Goal: Task Accomplishment & Management: Manage account settings

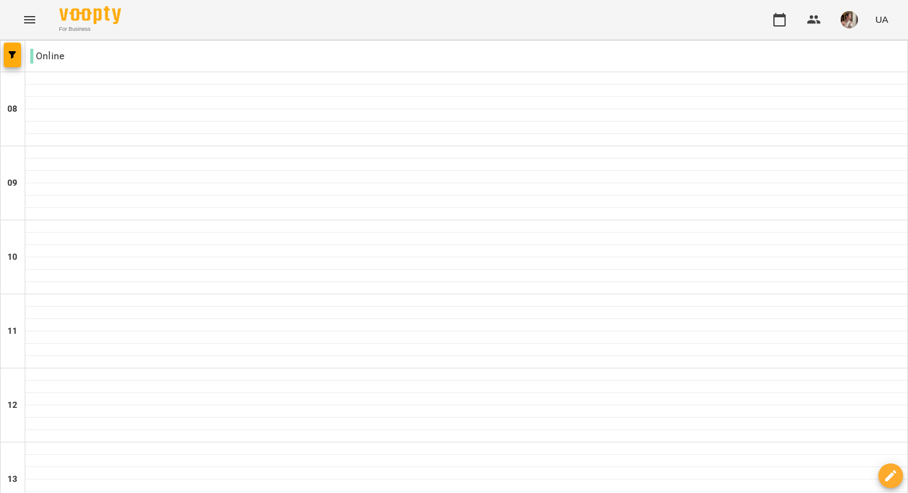
scroll to position [611, 0]
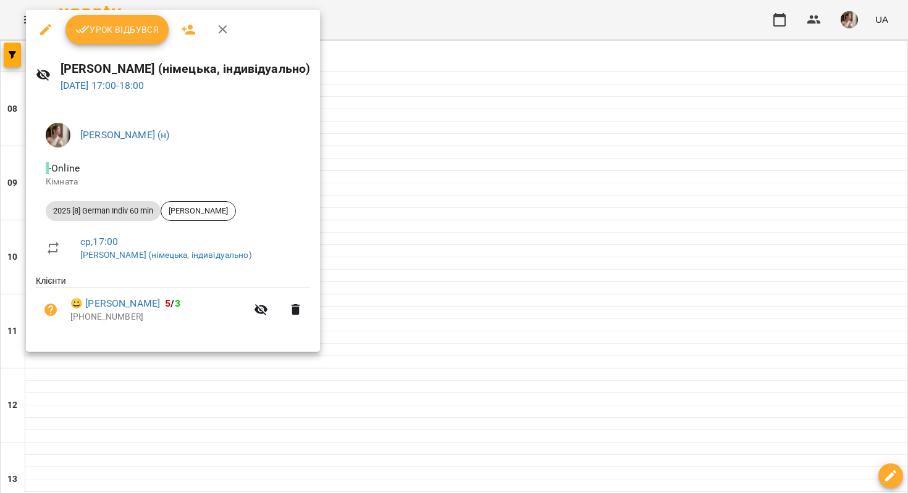
click at [130, 22] on span "Урок відбувся" at bounding box center [117, 29] width 84 height 15
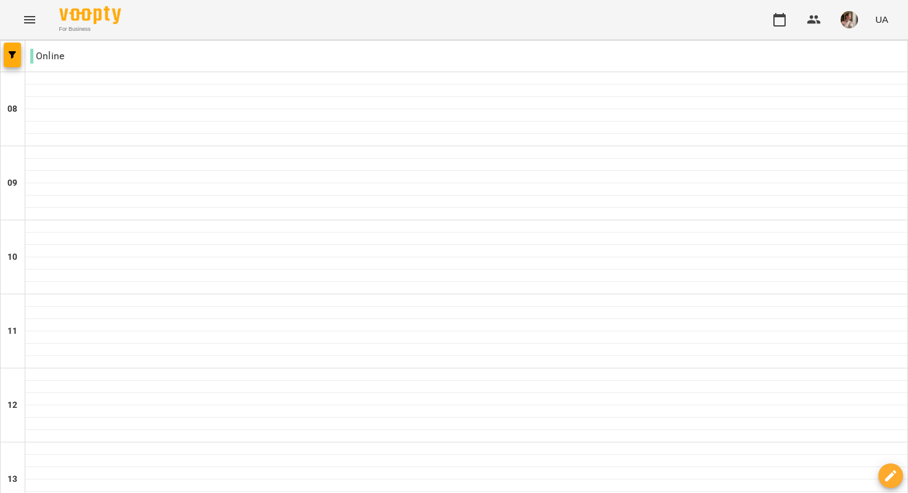
scroll to position [772, 0]
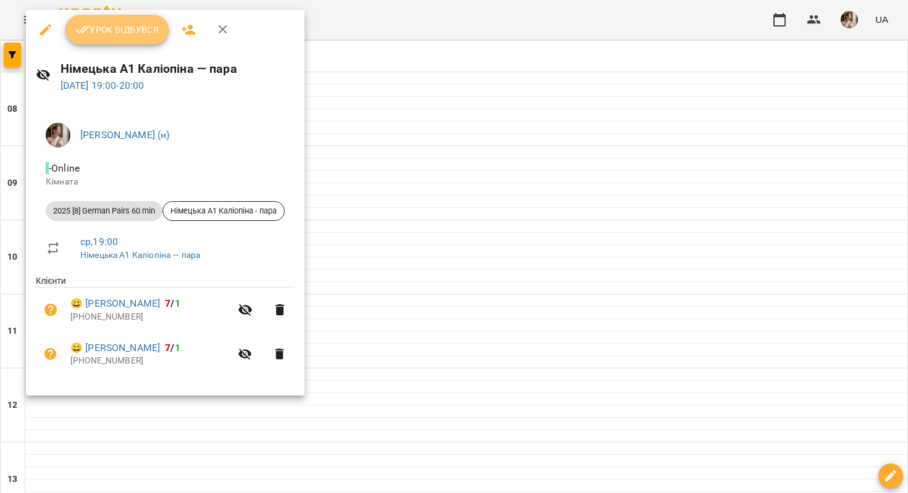
click at [147, 27] on span "Урок відбувся" at bounding box center [117, 29] width 84 height 15
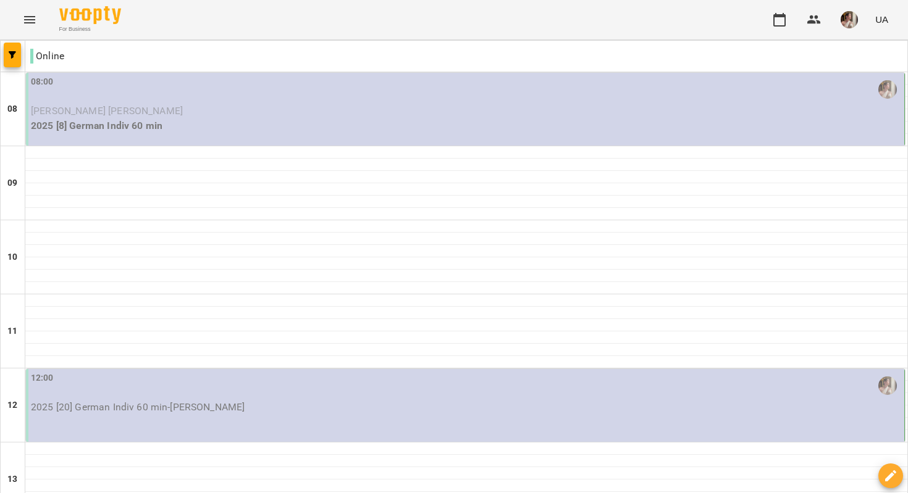
scroll to position [22, 0]
